Goal: Information Seeking & Learning: Learn about a topic

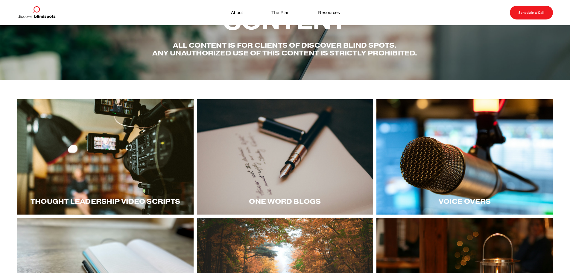
scroll to position [29, 0]
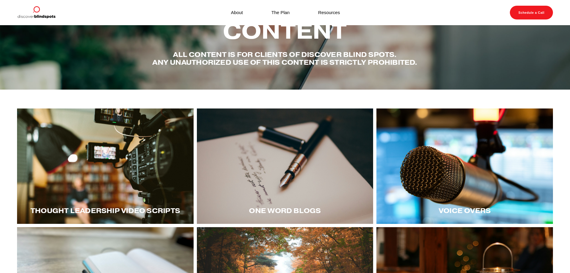
click at [285, 181] on div at bounding box center [285, 165] width 177 height 115
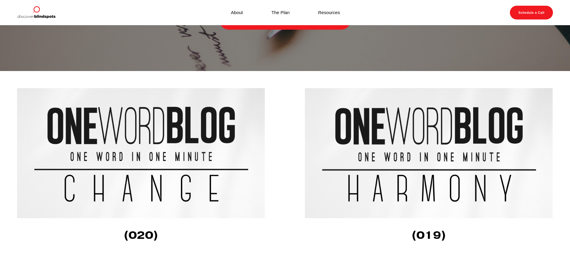
scroll to position [120, 0]
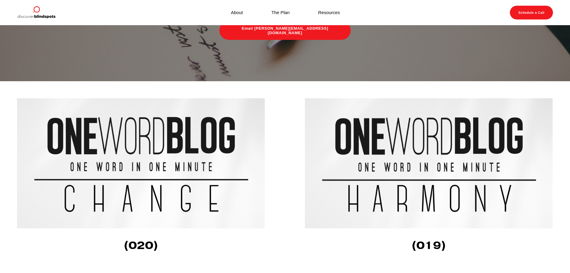
click at [137, 175] on img at bounding box center [141, 163] width 249 height 130
click at [379, 149] on img at bounding box center [429, 163] width 249 height 130
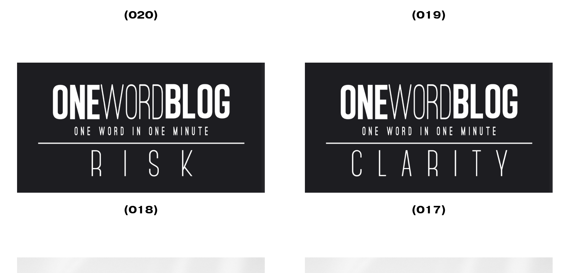
scroll to position [359, 0]
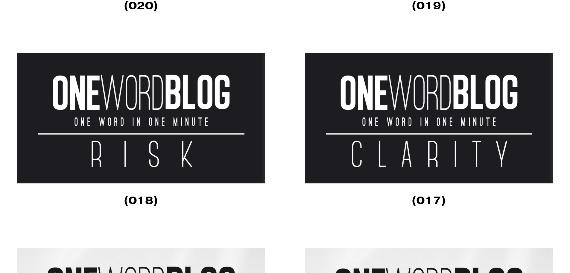
click at [128, 153] on img at bounding box center [141, 118] width 249 height 130
click at [389, 149] on img at bounding box center [429, 118] width 249 height 130
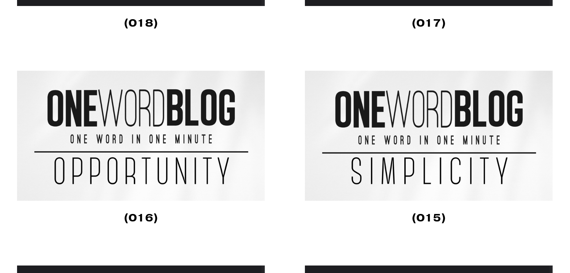
scroll to position [539, 0]
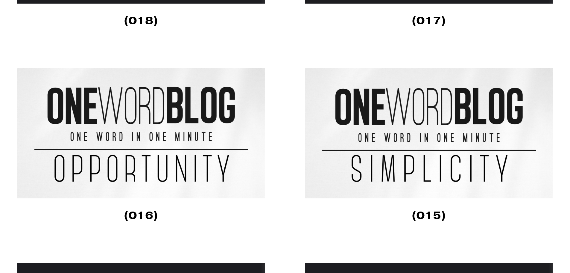
click at [138, 157] on img at bounding box center [141, 133] width 249 height 130
click at [409, 176] on img at bounding box center [429, 133] width 249 height 130
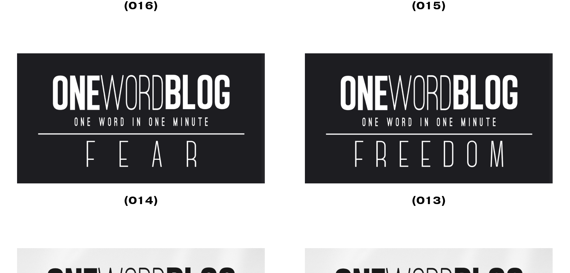
scroll to position [779, 0]
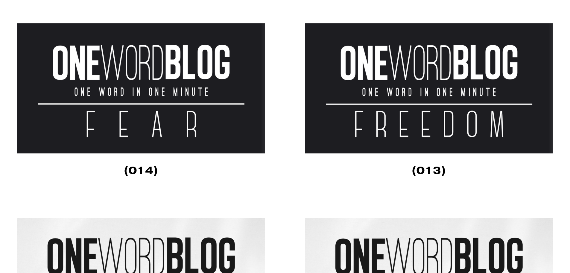
click at [130, 137] on img at bounding box center [141, 88] width 249 height 130
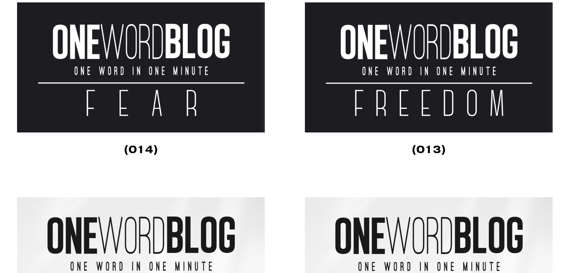
scroll to position [808, 0]
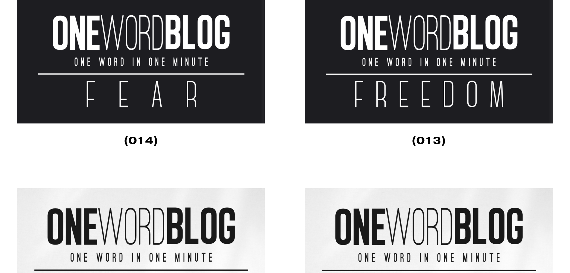
click at [389, 100] on img at bounding box center [429, 58] width 249 height 130
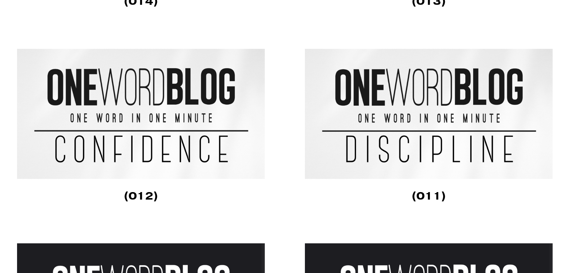
scroll to position [958, 0]
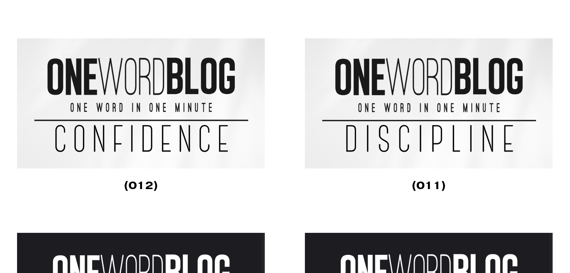
click at [138, 147] on img at bounding box center [141, 103] width 249 height 130
click at [373, 146] on img at bounding box center [429, 103] width 249 height 130
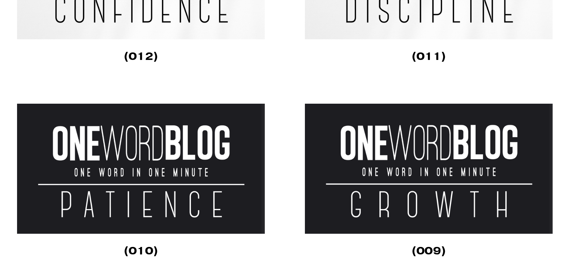
scroll to position [1108, 0]
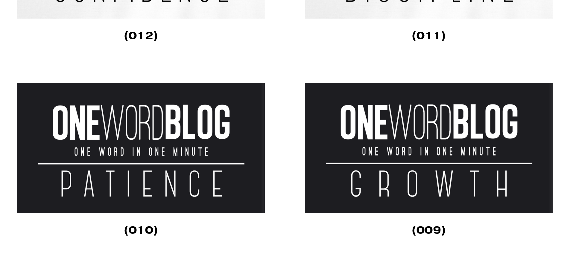
click at [130, 180] on img at bounding box center [141, 148] width 249 height 130
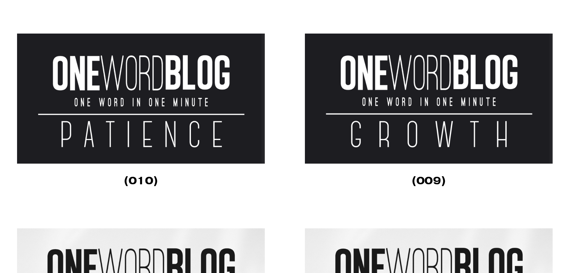
scroll to position [1168, 0]
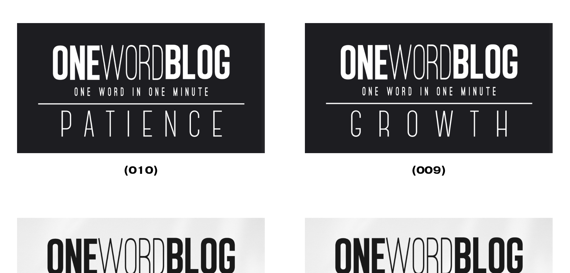
click at [383, 124] on img at bounding box center [429, 88] width 249 height 130
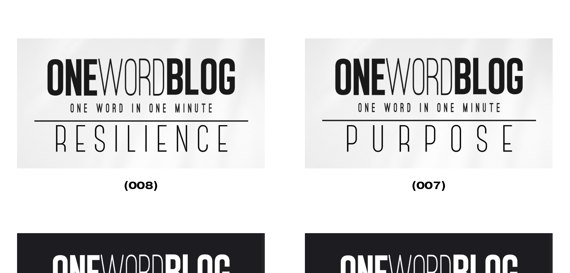
scroll to position [1347, 0]
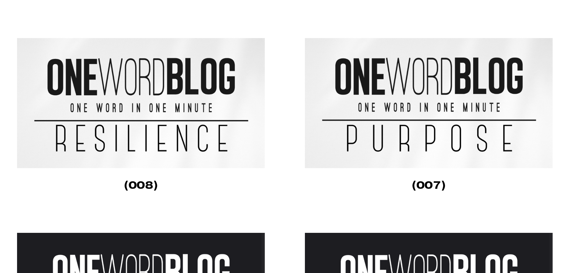
click at [137, 144] on img at bounding box center [141, 103] width 249 height 130
click at [396, 141] on img at bounding box center [429, 103] width 249 height 130
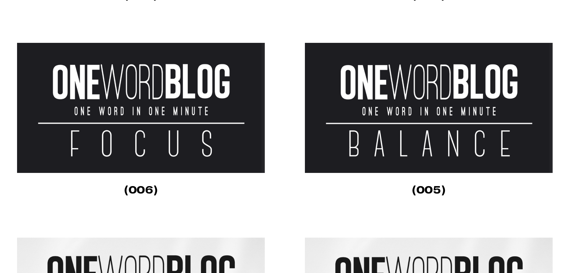
scroll to position [1527, 0]
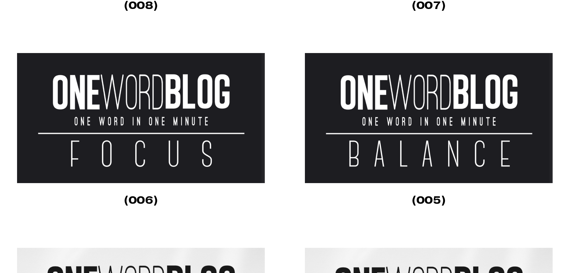
click at [129, 124] on img at bounding box center [141, 118] width 249 height 130
click at [404, 164] on img at bounding box center [429, 118] width 249 height 130
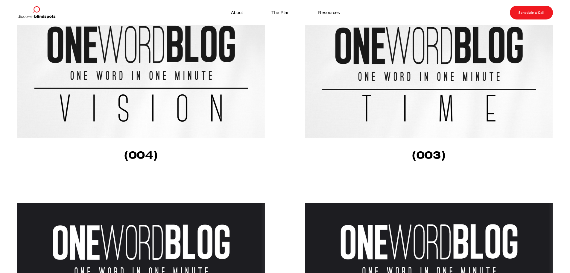
scroll to position [1737, 0]
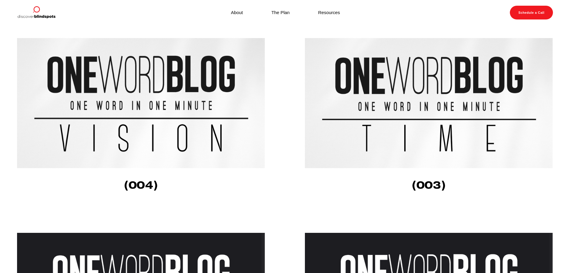
click at [137, 125] on img at bounding box center [141, 103] width 249 height 130
click at [396, 148] on img at bounding box center [429, 103] width 249 height 130
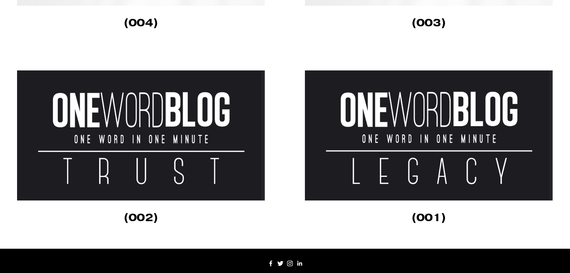
scroll to position [1916, 0]
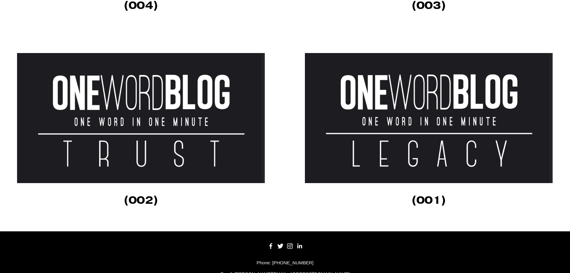
click at [143, 152] on img at bounding box center [141, 118] width 249 height 130
click at [373, 155] on img at bounding box center [429, 118] width 249 height 130
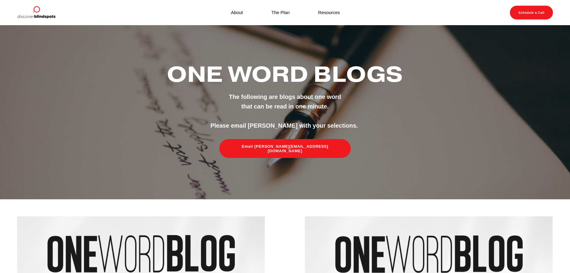
scroll to position [0, 0]
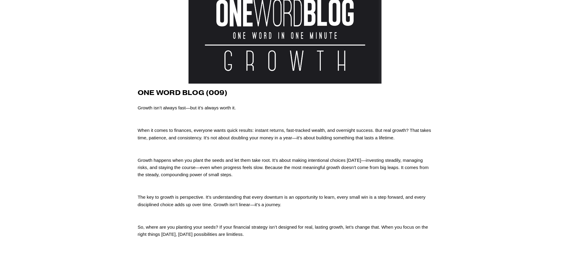
scroll to position [60, 0]
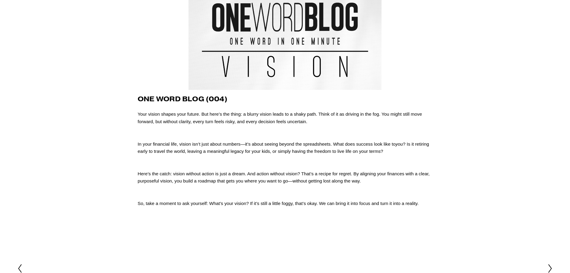
scroll to position [60, 0]
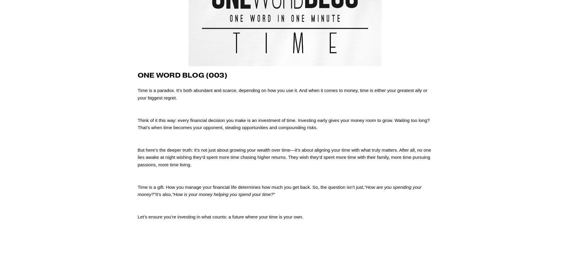
scroll to position [90, 0]
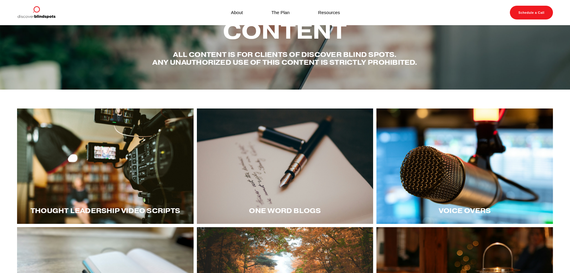
scroll to position [29, 0]
click at [103, 172] on div at bounding box center [105, 165] width 177 height 115
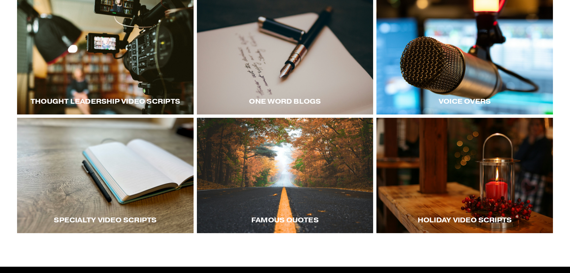
scroll to position [149, 0]
